Goal: Transaction & Acquisition: Purchase product/service

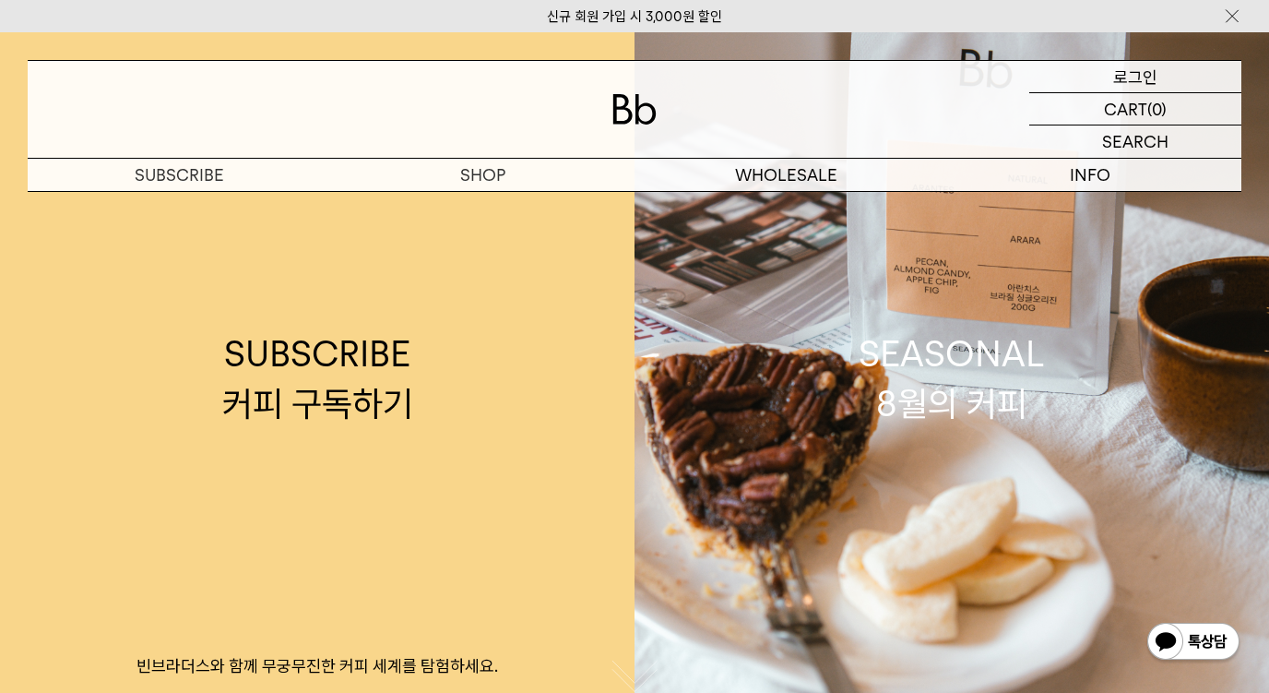
click at [1145, 69] on p "로그인" at bounding box center [1135, 76] width 44 height 31
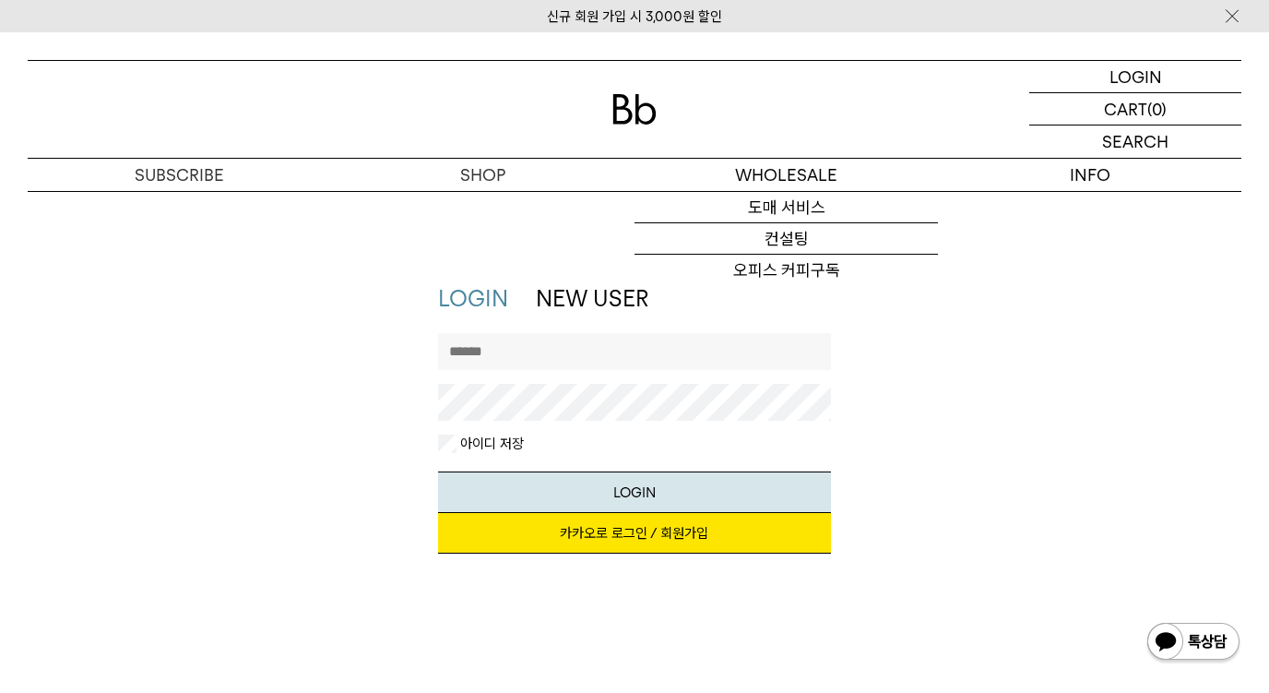
click at [553, 355] on input "text" at bounding box center [634, 351] width 392 height 37
click at [524, 547] on link "카카오로 로그인 / 회원가입" at bounding box center [634, 533] width 392 height 41
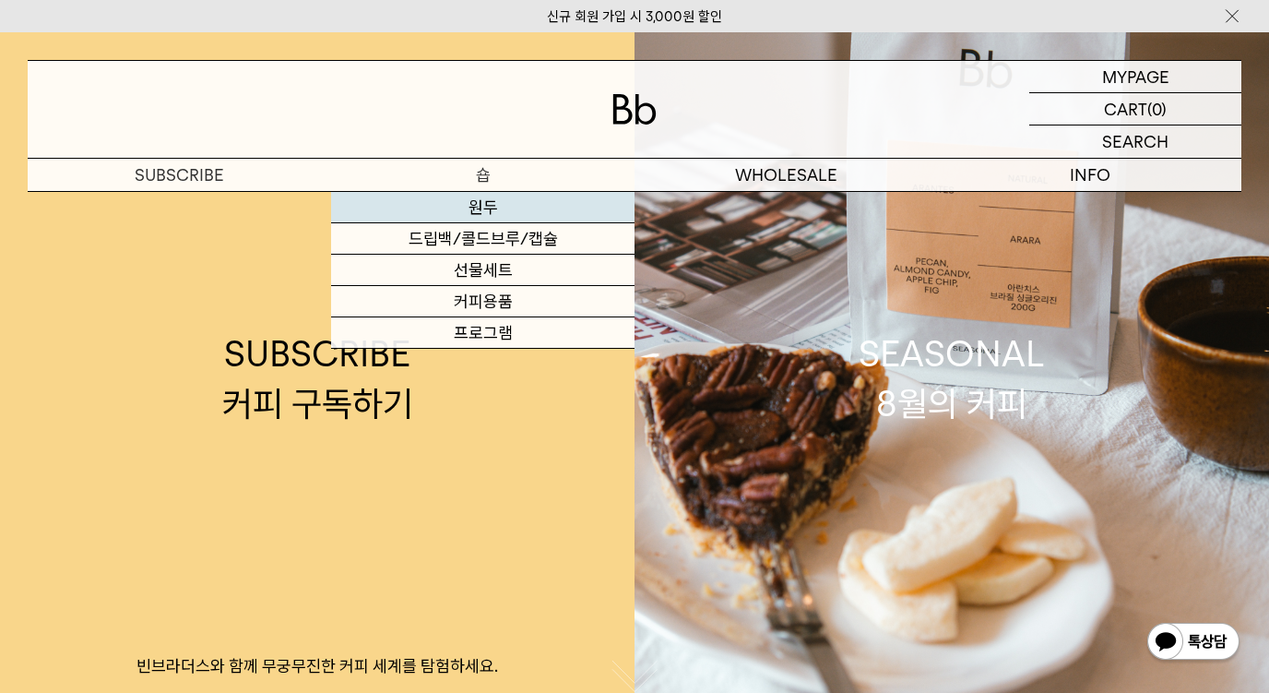
click at [480, 205] on link "원두" at bounding box center [482, 207] width 303 height 31
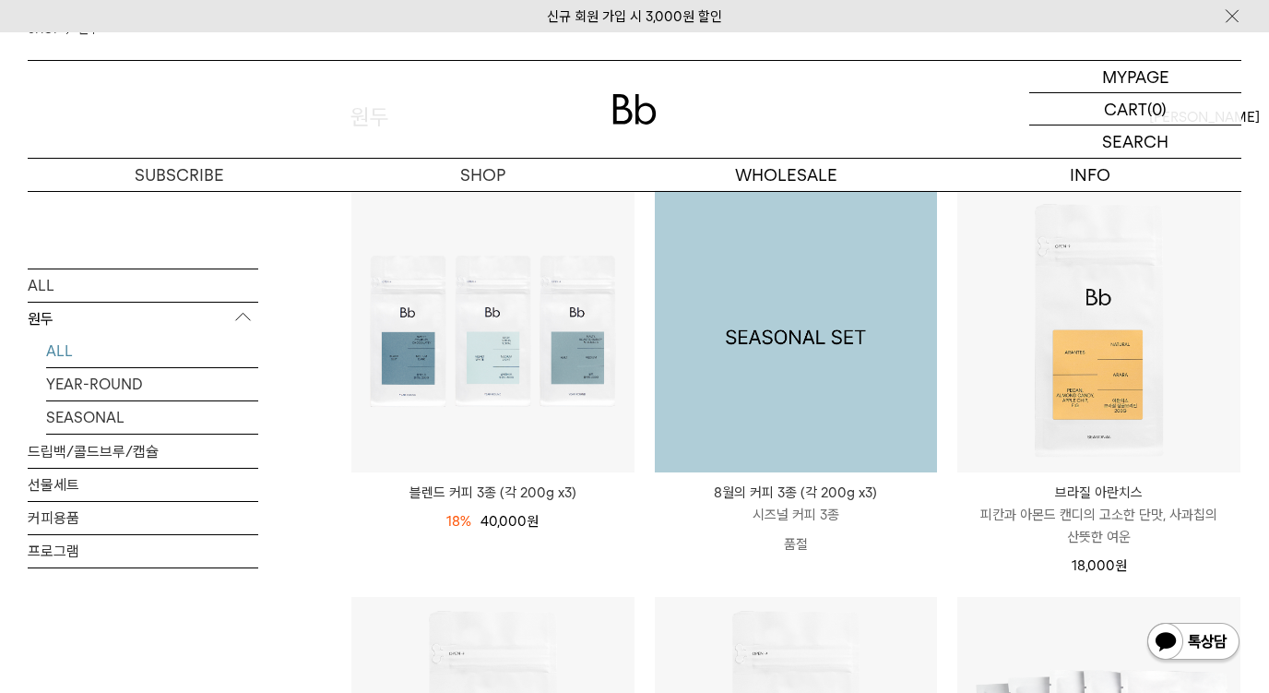
scroll to position [184, 0]
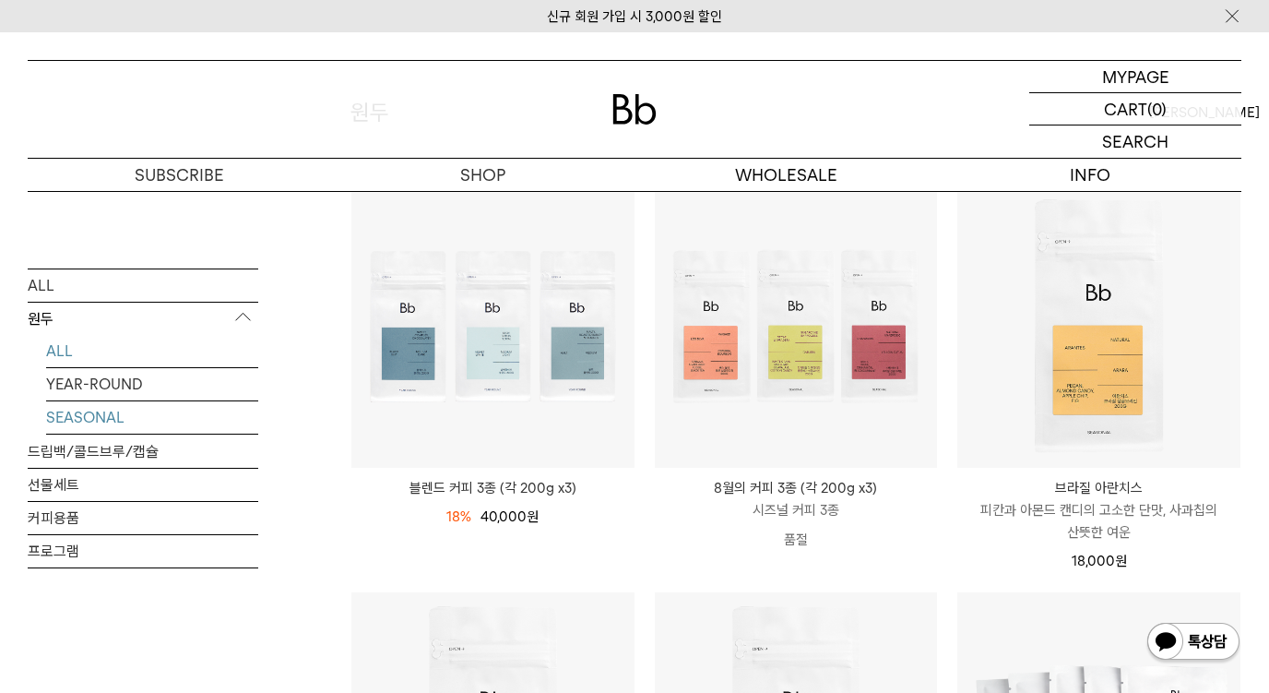
click at [84, 419] on link "SEASONAL" at bounding box center [152, 416] width 212 height 32
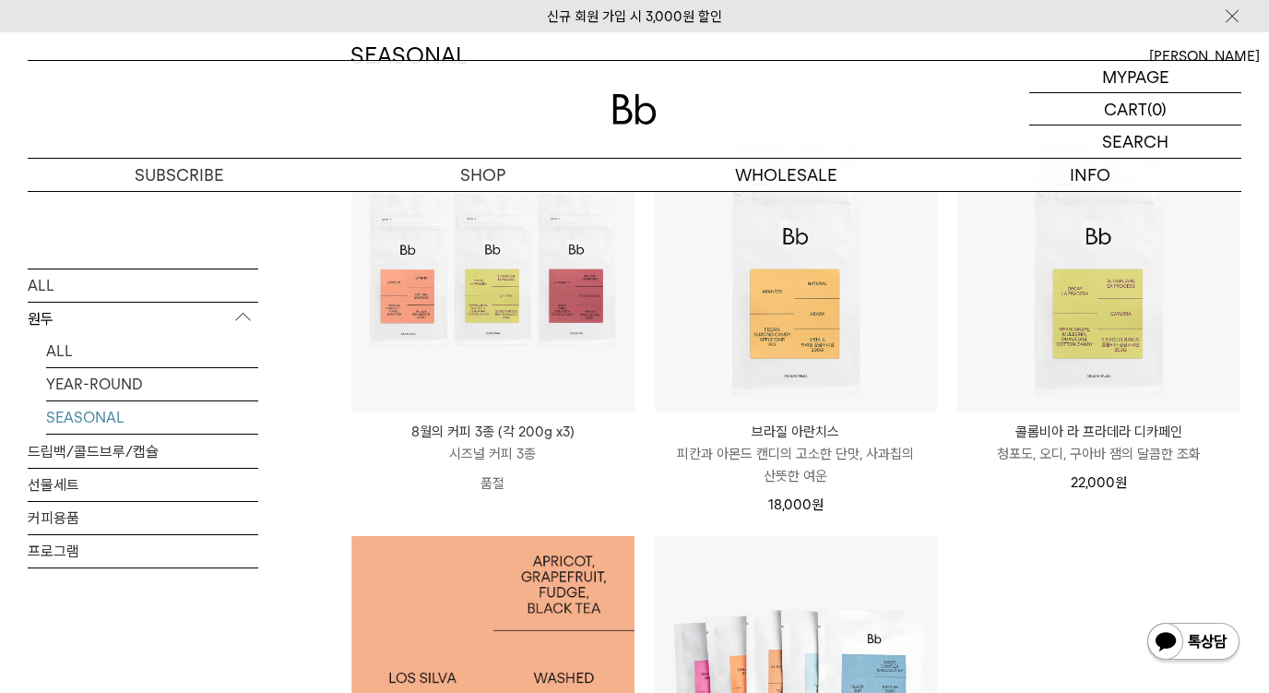
scroll to position [184, 0]
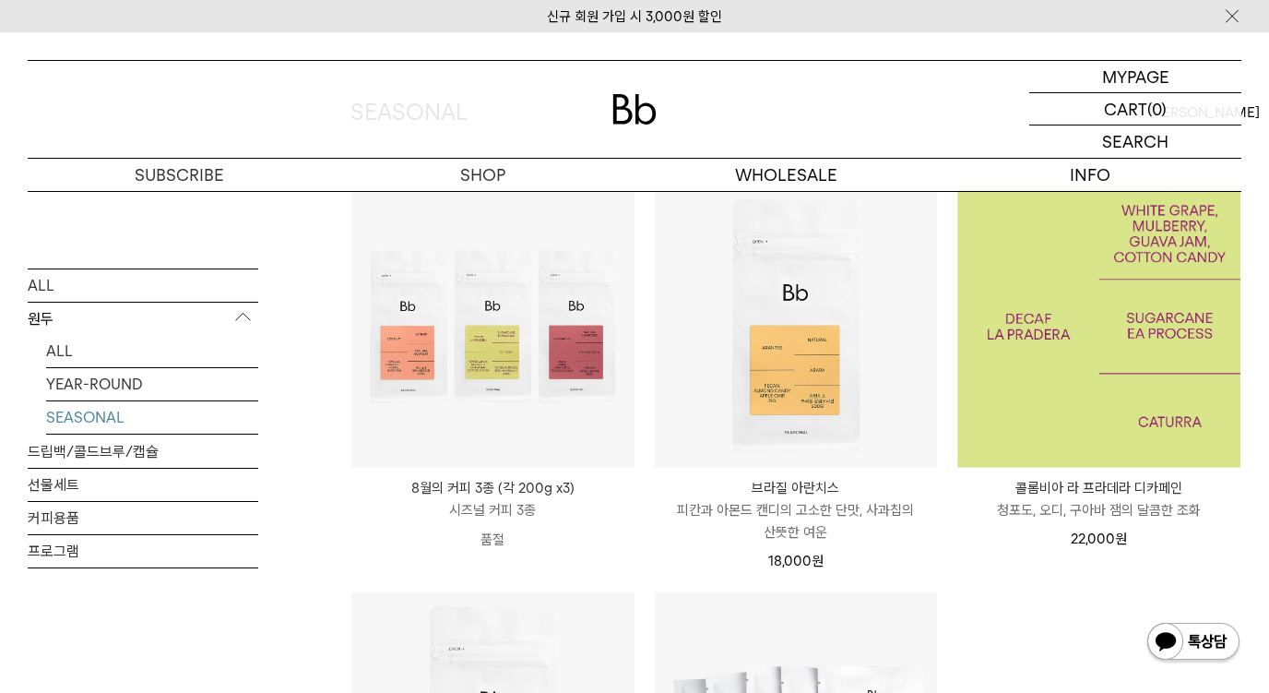
click at [1065, 362] on img at bounding box center [1098, 326] width 283 height 283
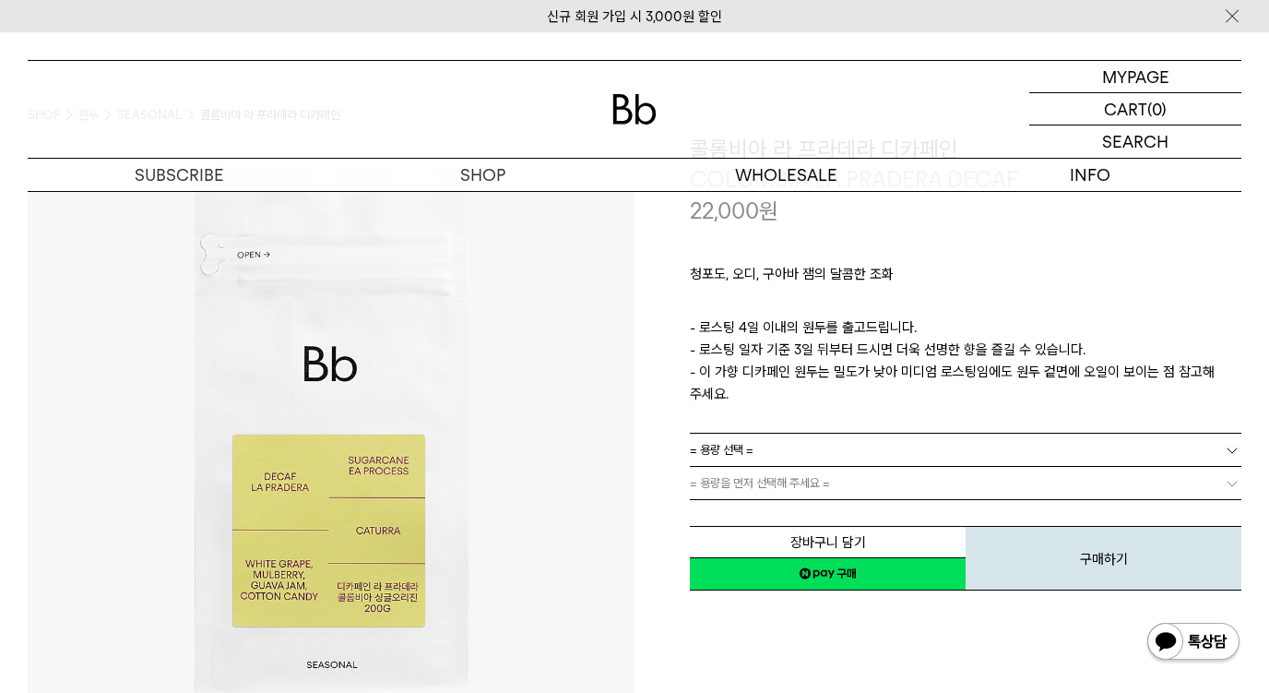
scroll to position [277, 0]
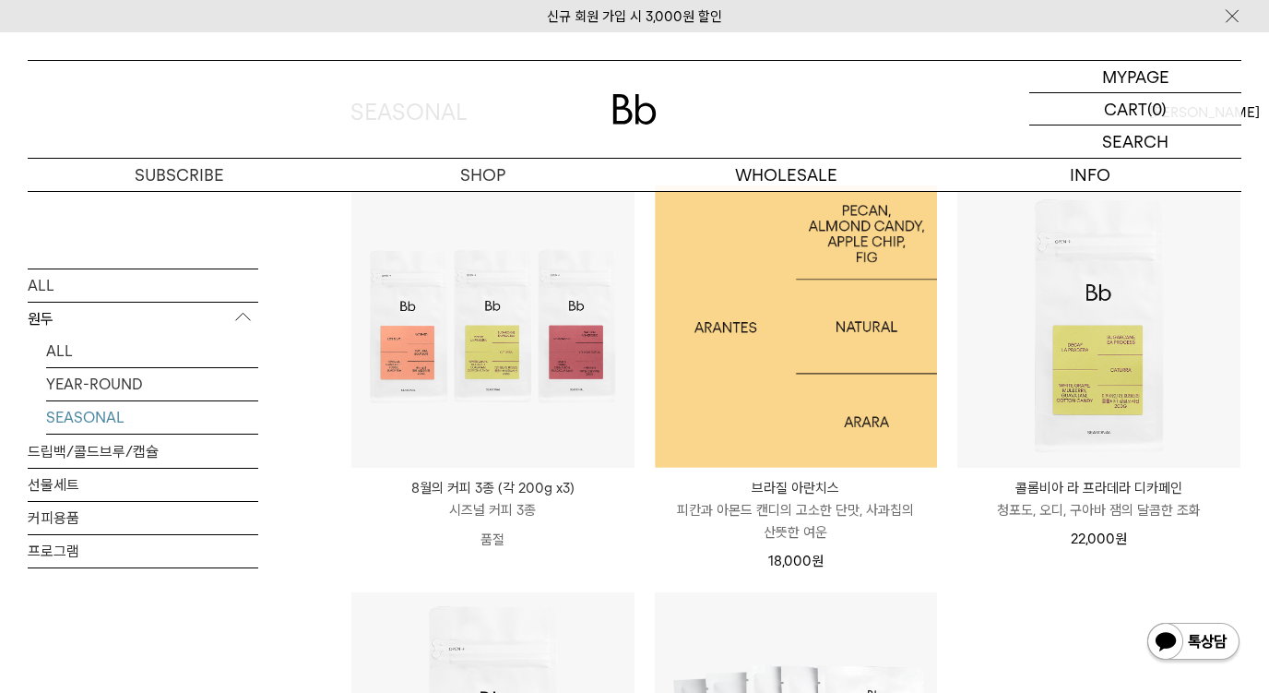
click at [824, 324] on img at bounding box center [796, 326] width 283 height 283
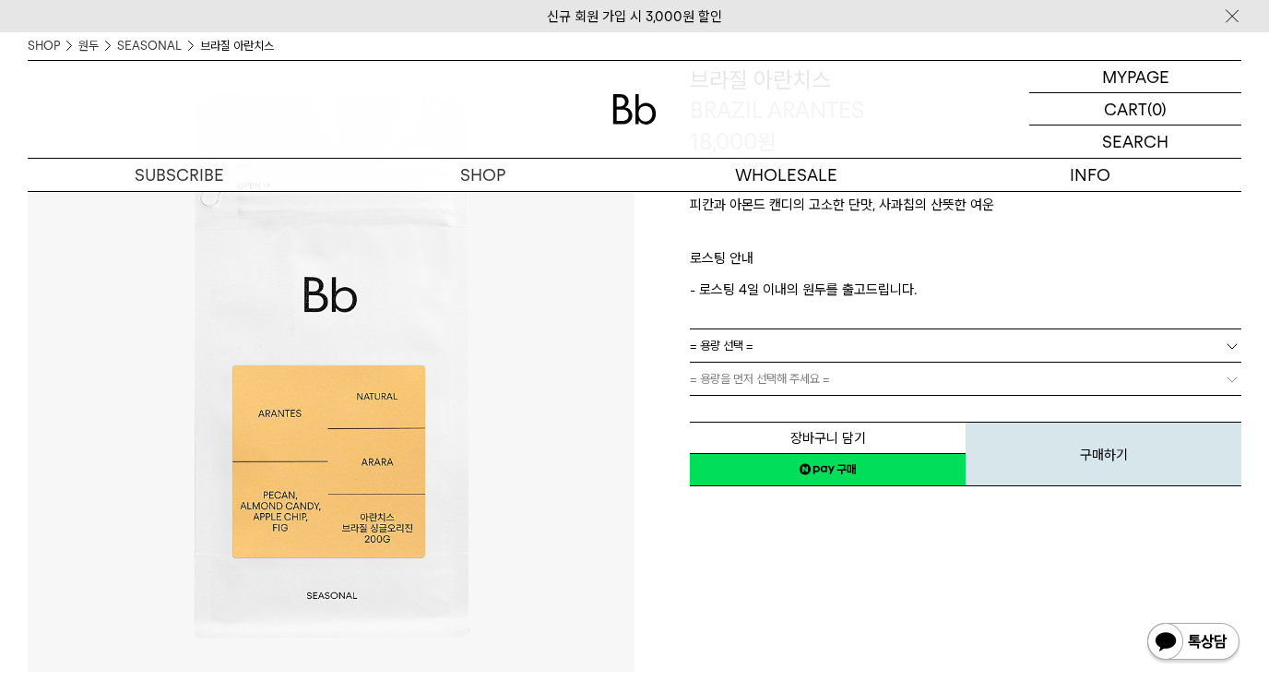
scroll to position [184, 0]
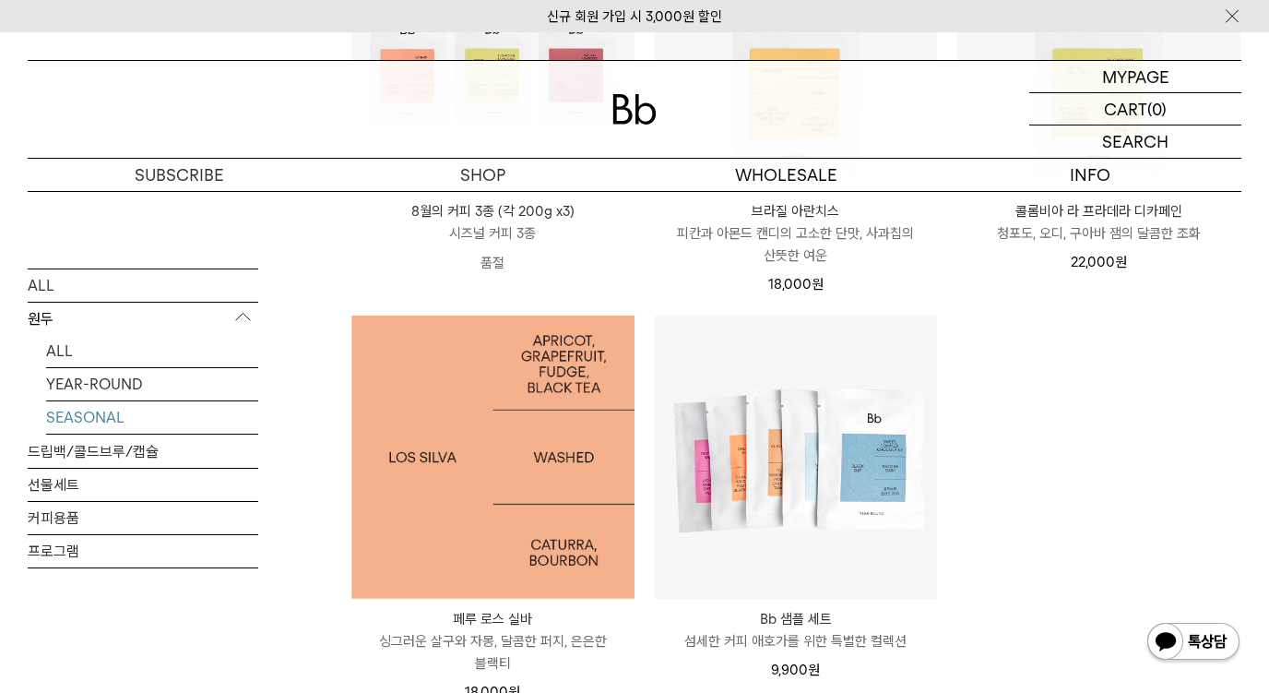
click at [456, 465] on img at bounding box center [492, 456] width 283 height 283
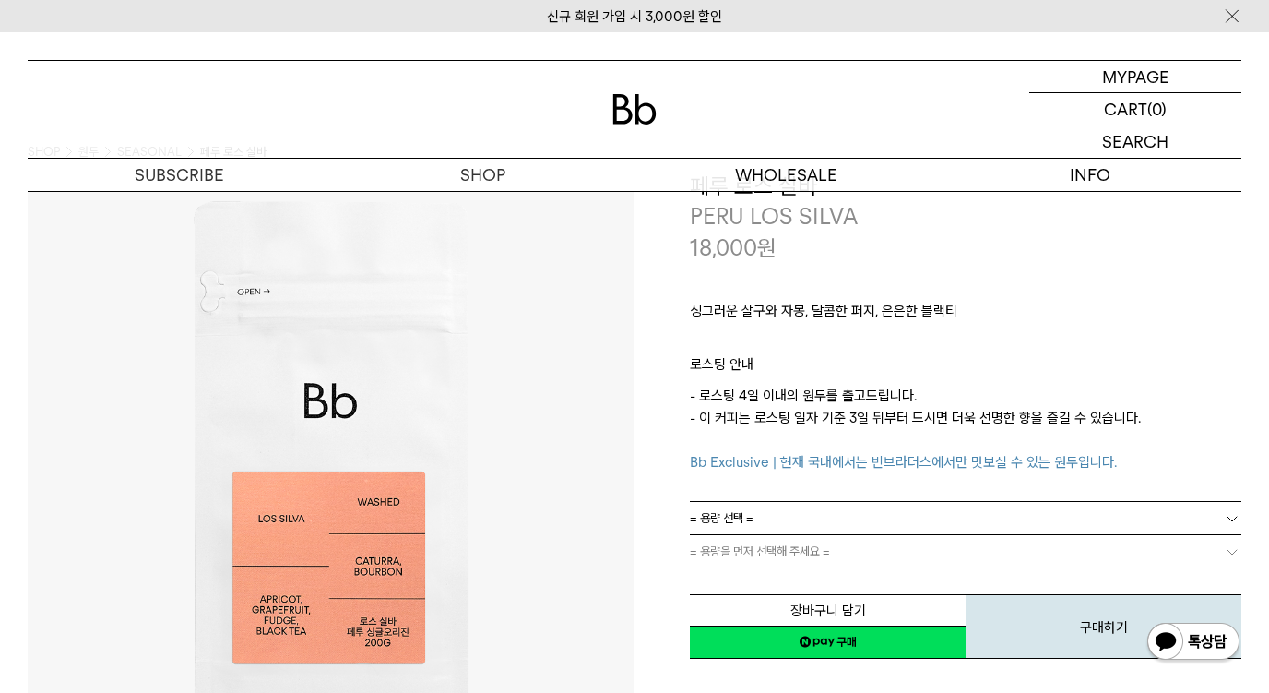
scroll to position [184, 0]
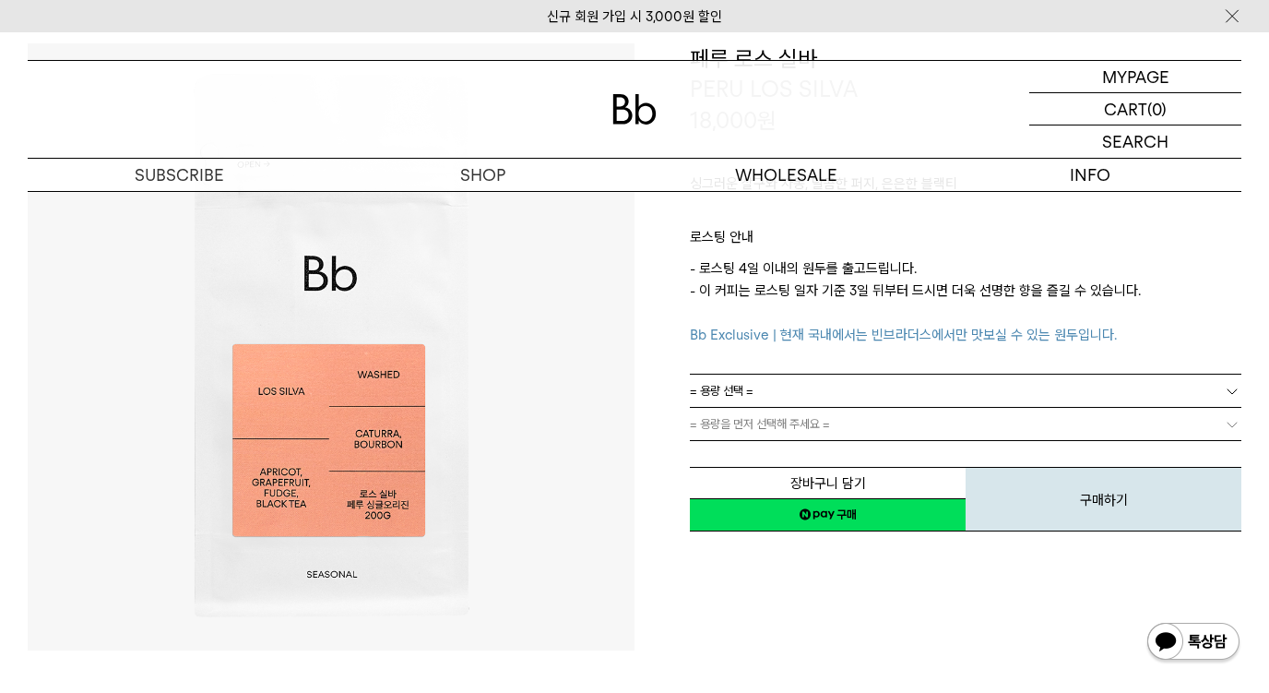
click at [944, 399] on link "= 용량 선택 =" at bounding box center [966, 390] width 552 height 32
click at [791, 423] on li "200g" at bounding box center [974, 424] width 533 height 33
click at [887, 480] on button "장바구니 담기" at bounding box center [828, 483] width 276 height 32
click at [839, 491] on button "장바구니 담기" at bounding box center [828, 483] width 276 height 32
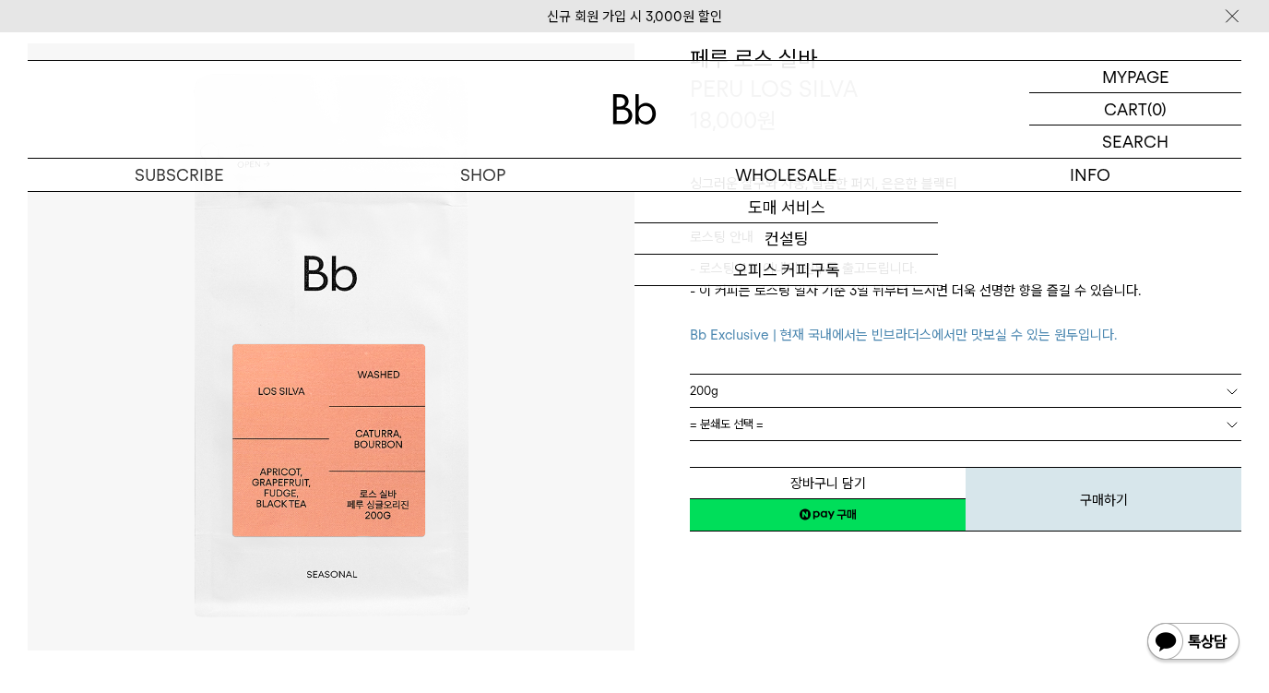
click at [743, 424] on span "= 분쇄도 선택 =" at bounding box center [727, 424] width 74 height 32
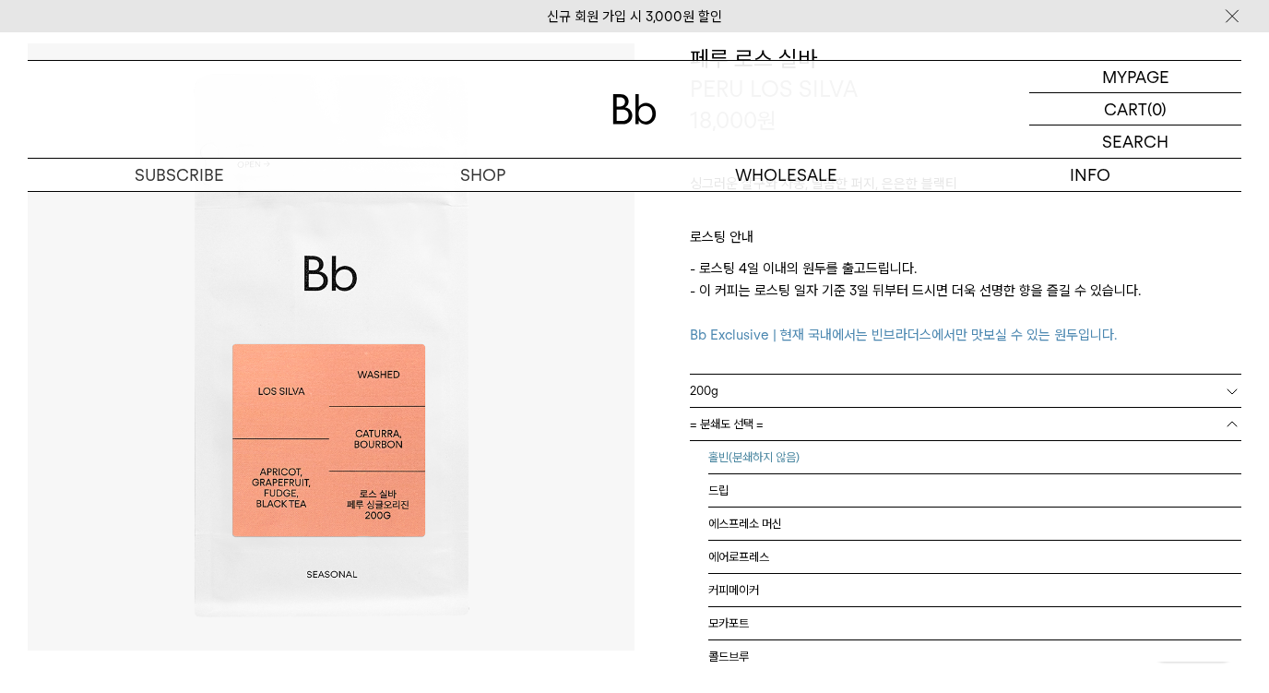
click at [746, 457] on li "홀빈(분쇄하지 않음)" at bounding box center [974, 457] width 533 height 33
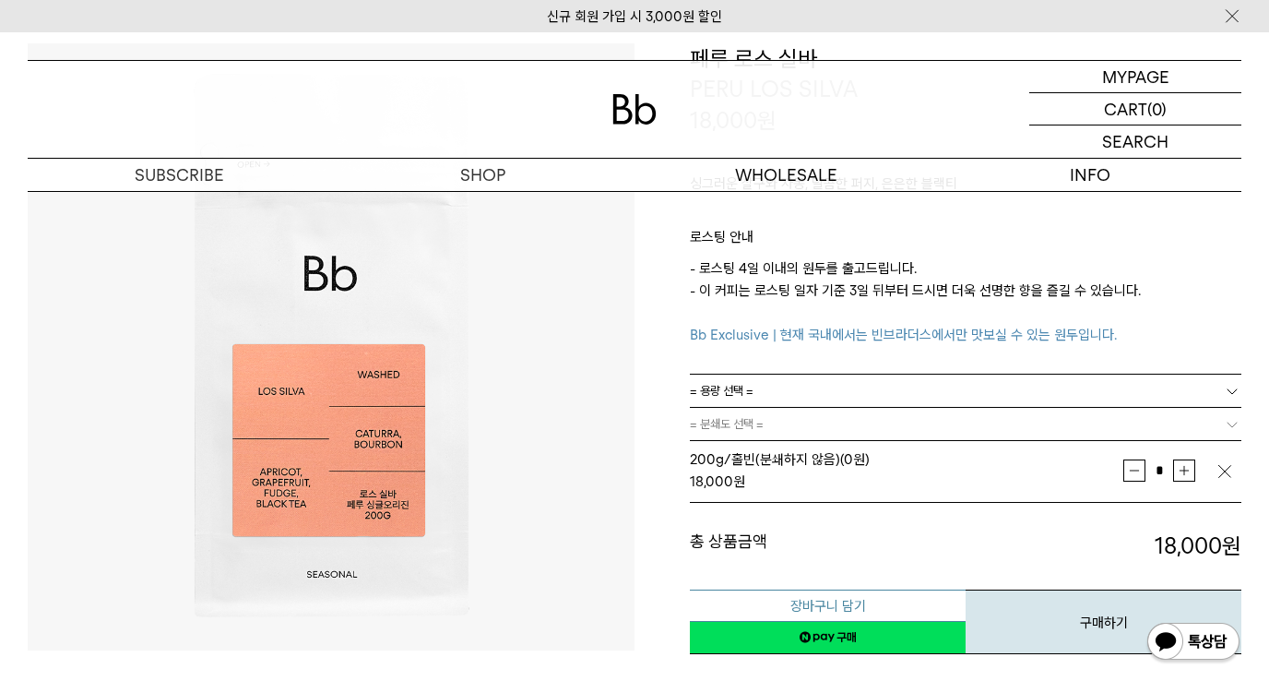
click at [777, 601] on button "장바구니 담기" at bounding box center [828, 605] width 276 height 32
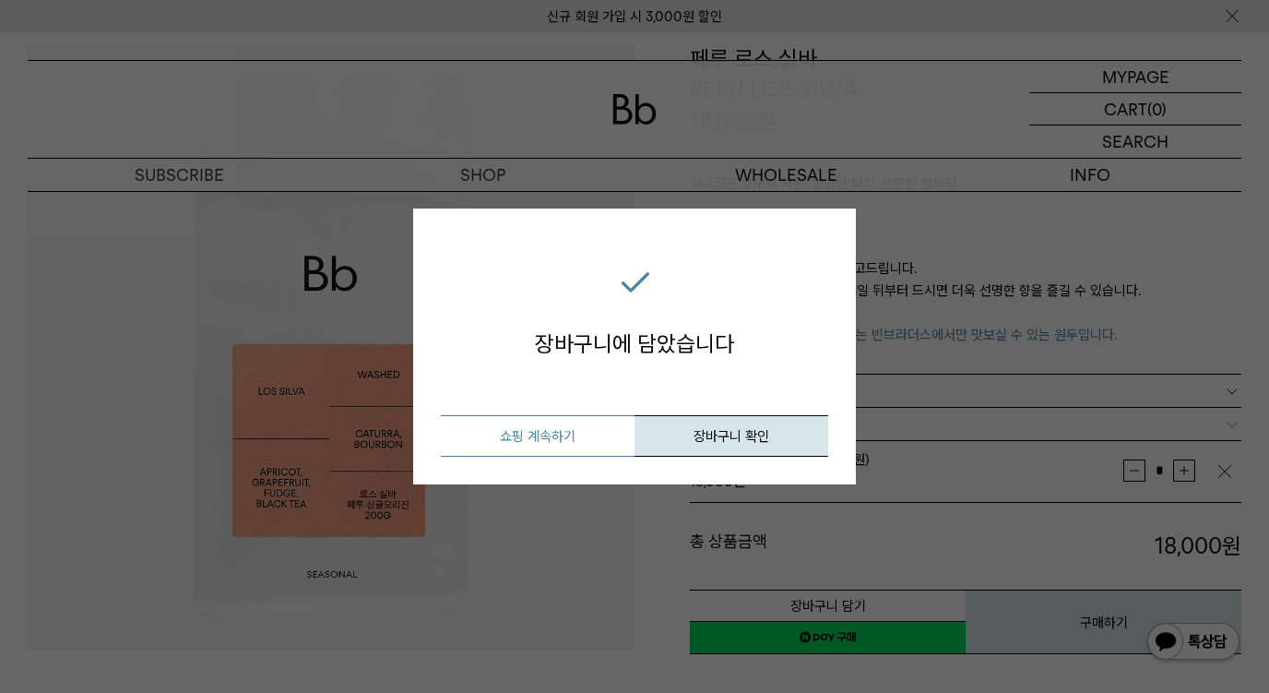
click at [526, 444] on button "쇼핑 계속하기" at bounding box center [538, 436] width 194 height 42
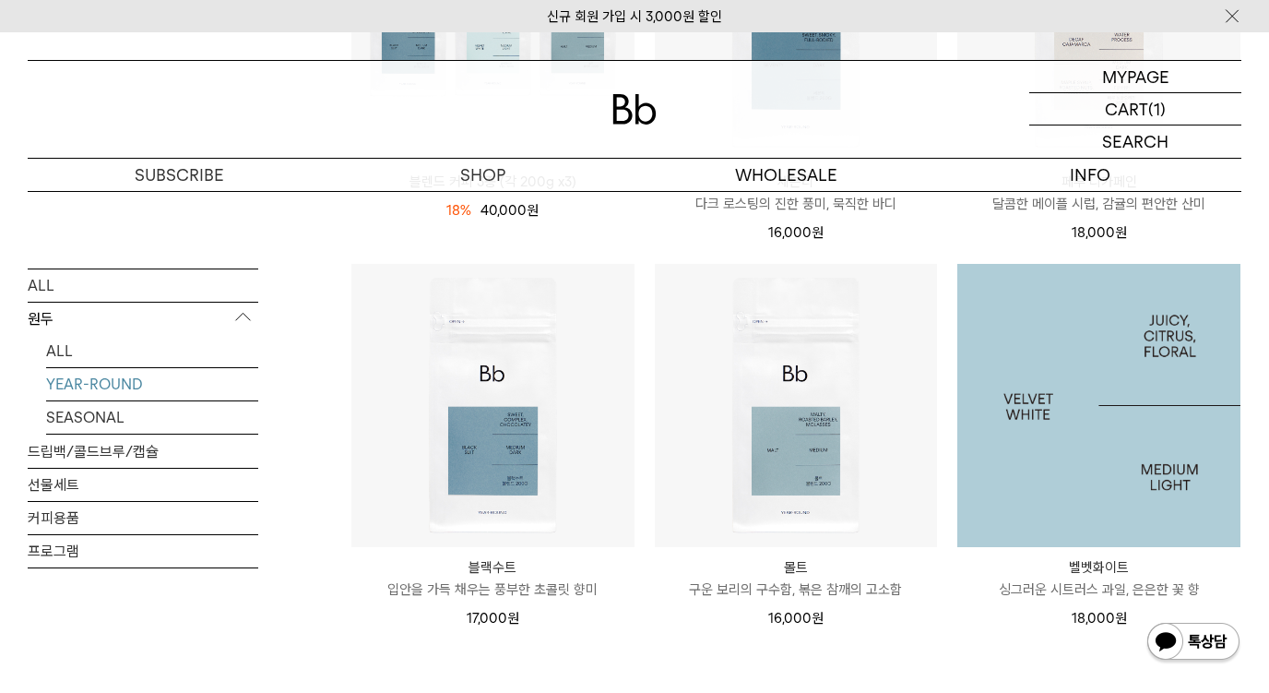
scroll to position [461, 0]
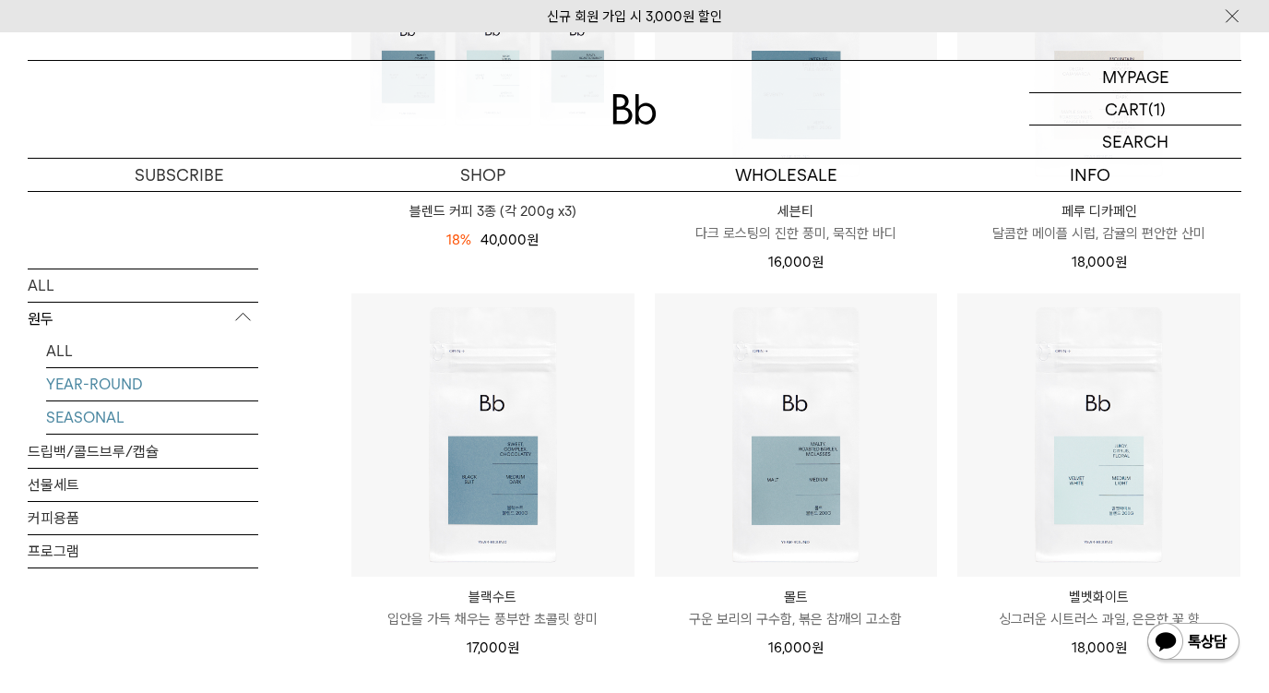
click at [70, 417] on link "SEASONAL" at bounding box center [152, 416] width 212 height 32
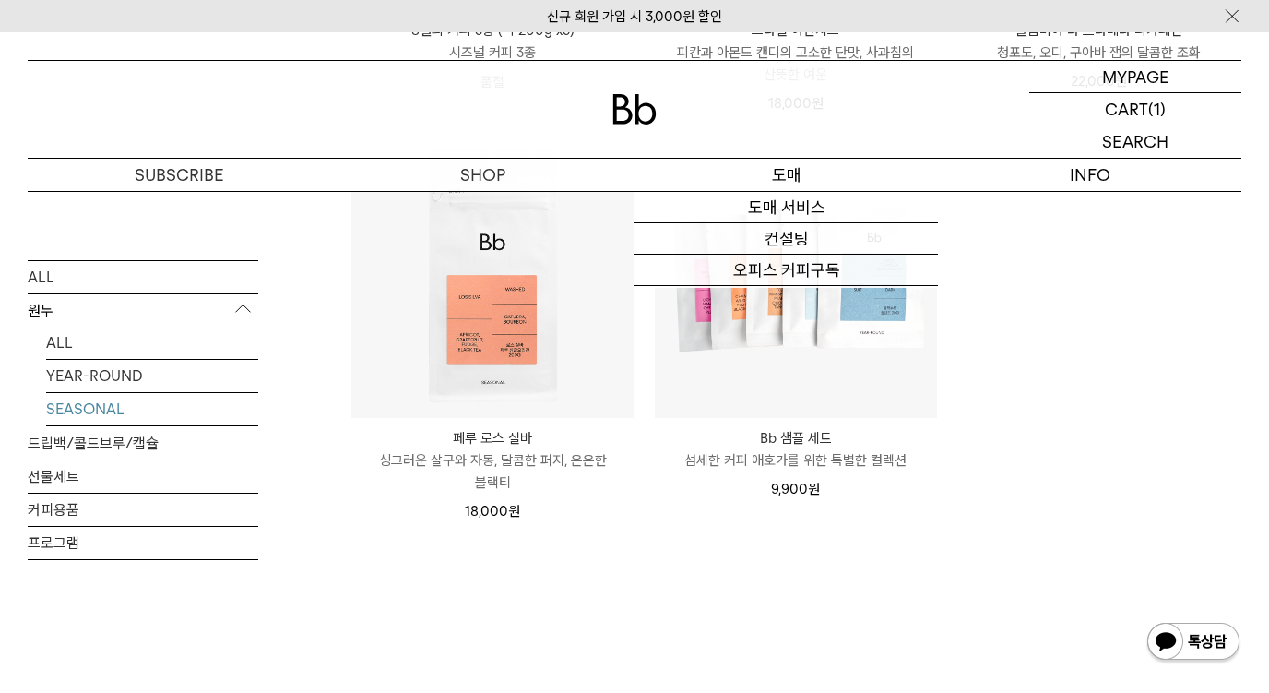
scroll to position [646, 0]
